Goal: Task Accomplishment & Management: Manage account settings

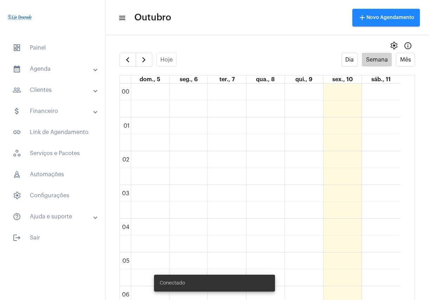
scroll to position [484, 0]
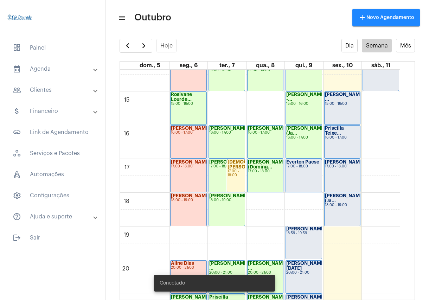
drag, startPoint x: 241, startPoint y: 16, endPoint x: 167, endPoint y: 40, distance: 78.3
click at [241, 16] on mat-toolbar-row "menu Outubro add Novo Agendamento" at bounding box center [266, 17] width 323 height 22
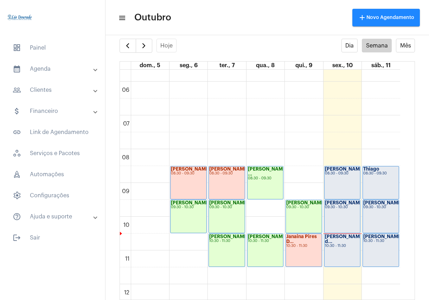
scroll to position [250, 0]
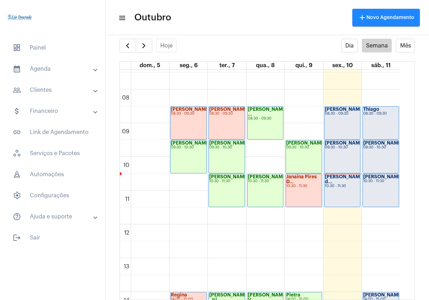
click at [340, 184] on div "10:30 - 11:30" at bounding box center [342, 186] width 35 height 4
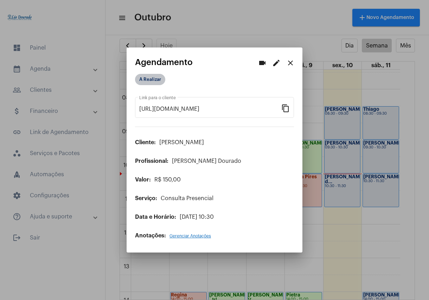
click at [146, 78] on mat-chip "A Realizar" at bounding box center [150, 79] width 30 height 11
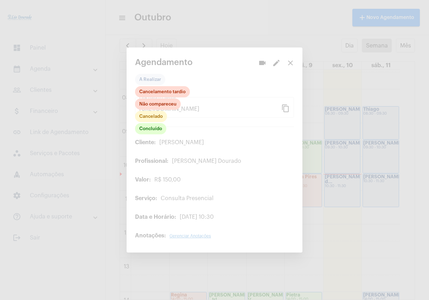
click at [149, 81] on div at bounding box center [214, 150] width 429 height 300
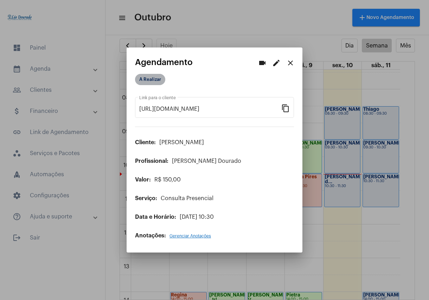
click at [152, 77] on mat-chip "A Realizar" at bounding box center [150, 79] width 30 height 11
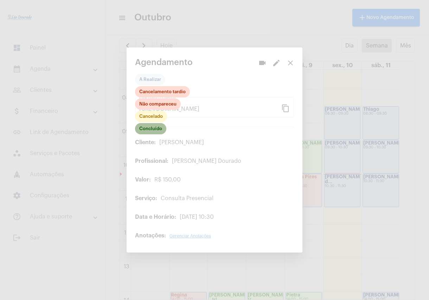
click at [144, 131] on mat-chip "Concluído" at bounding box center [150, 128] width 31 height 11
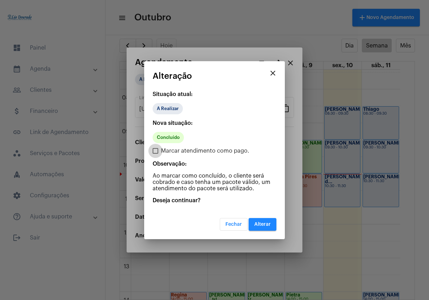
click at [182, 152] on span "Marcar atendimento como pago." at bounding box center [205, 150] width 88 height 8
click at [155, 154] on input "Marcar atendimento como pago." at bounding box center [155, 154] width 0 height 0
checkbox input "true"
click at [258, 223] on span "Alterar" at bounding box center [262, 224] width 17 height 5
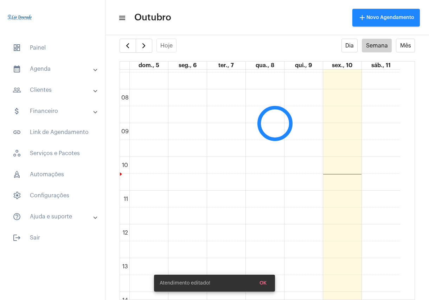
click at [265, 283] on span "OK" at bounding box center [262, 282] width 7 height 5
